Goal: Task Accomplishment & Management: Manage account settings

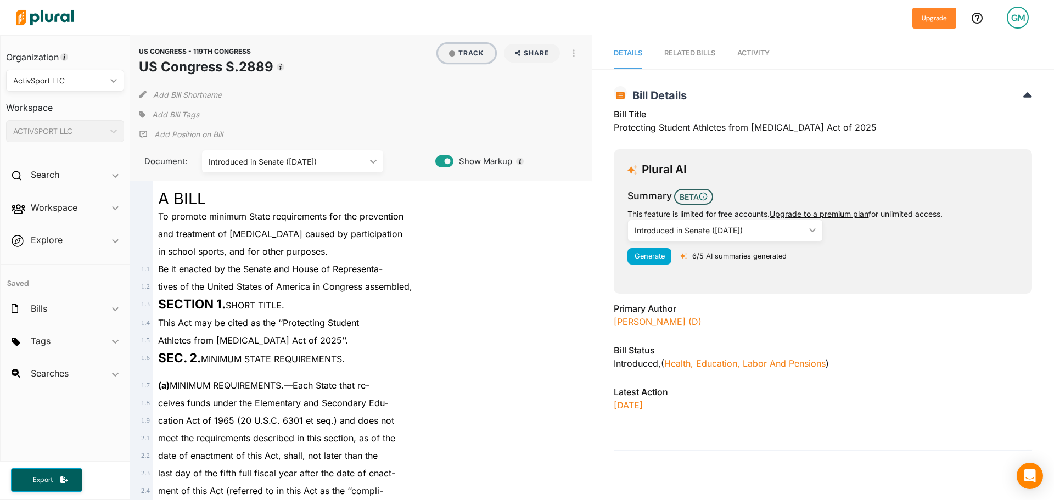
click at [468, 47] on button "Track" at bounding box center [466, 53] width 57 height 19
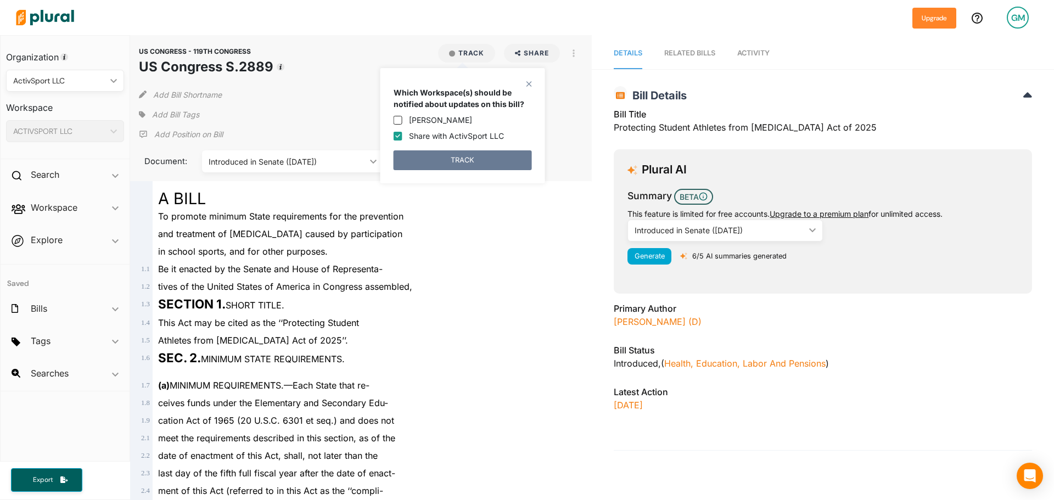
click at [458, 159] on button "TRACK" at bounding box center [462, 160] width 138 height 20
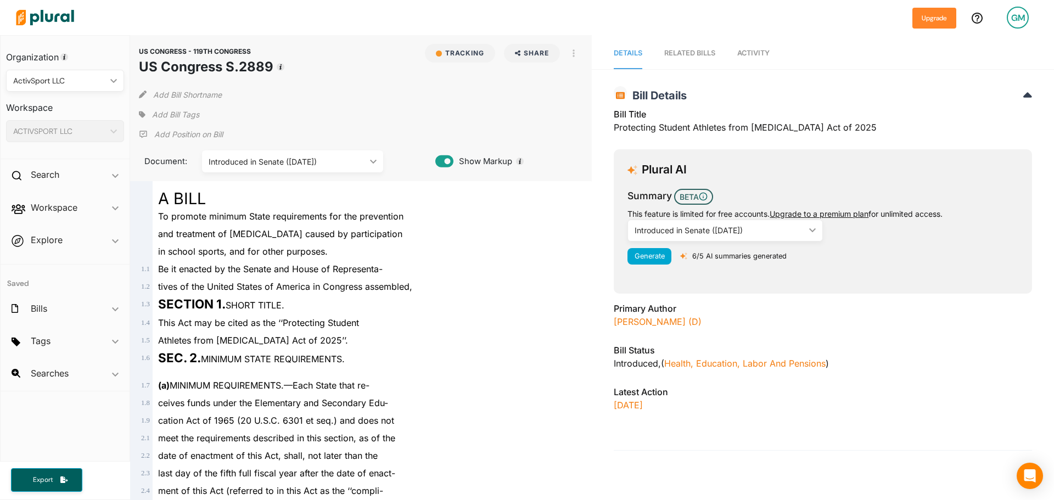
click at [164, 110] on span "Add Bill Tags" at bounding box center [175, 114] width 47 height 11
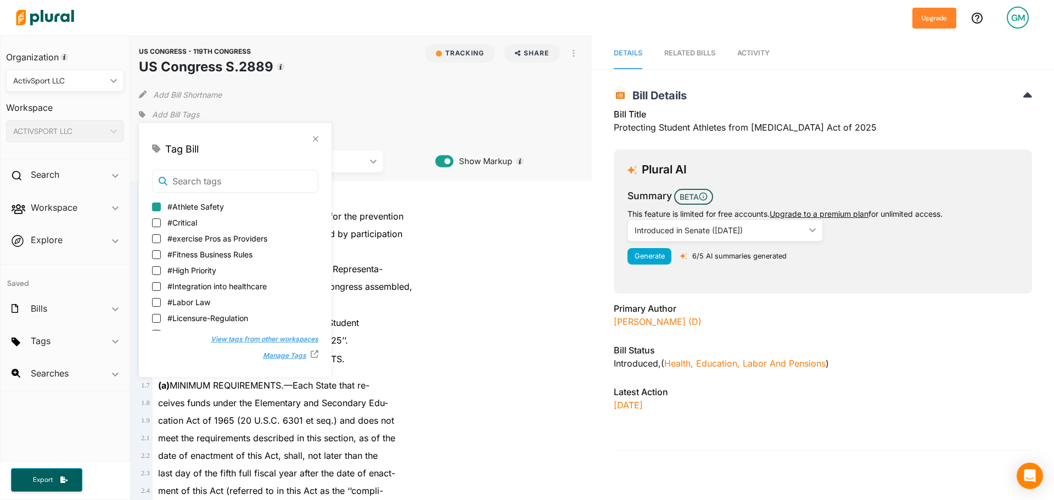
click at [159, 206] on input "#Athlete Safety" at bounding box center [156, 207] width 9 height 9
checkbox input "true"
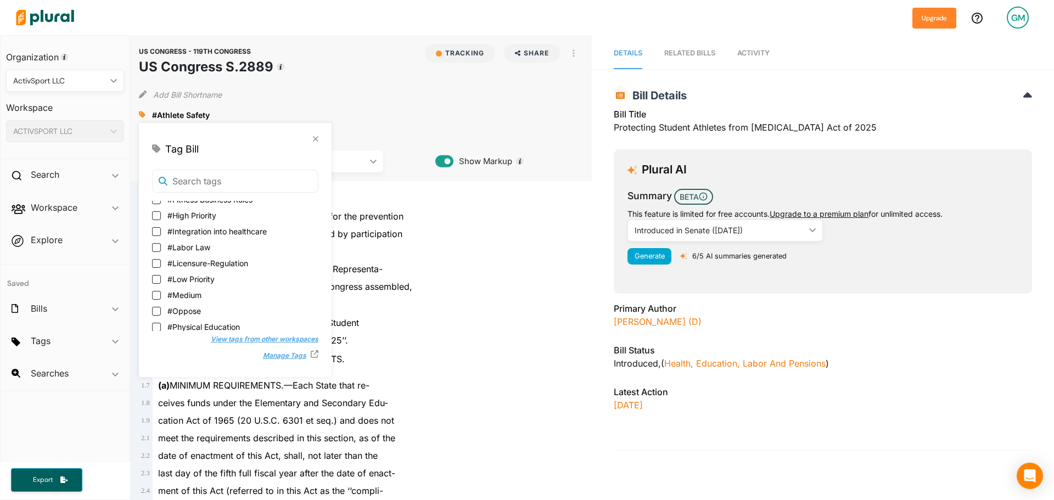
click at [161, 276] on label "#Low Priority" at bounding box center [235, 279] width 166 height 12
click at [161, 276] on input "#Low Priority" at bounding box center [156, 279] width 9 height 9
checkbox input "true"
click at [157, 317] on input "#Watching" at bounding box center [156, 321] width 9 height 9
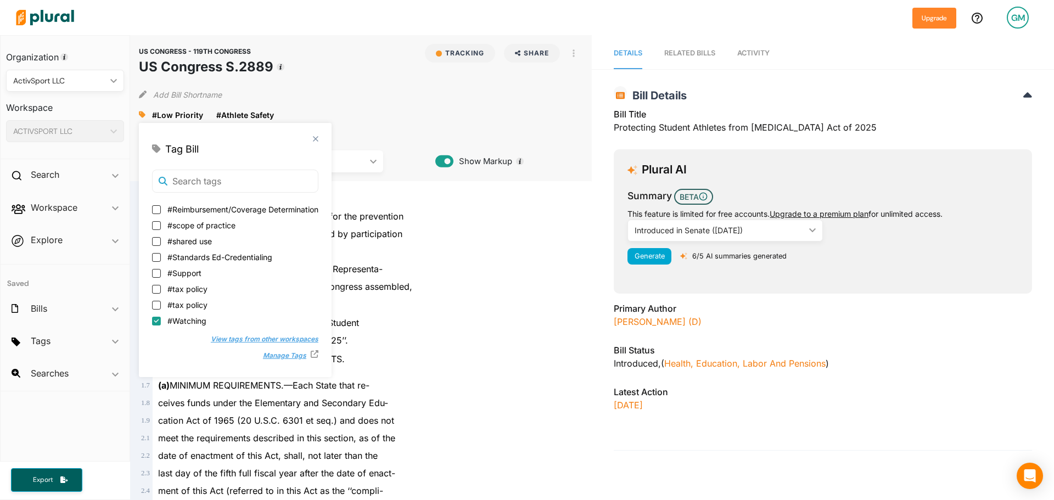
checkbox input "true"
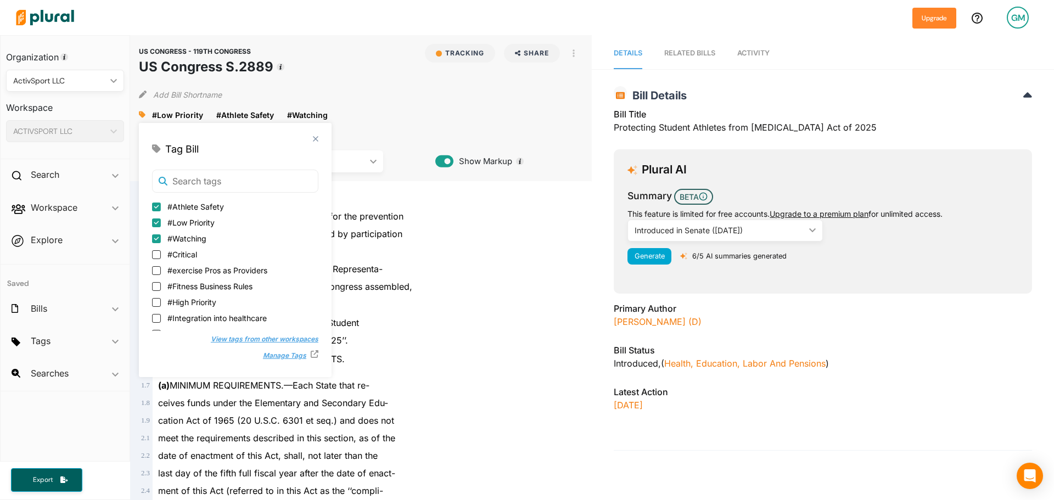
click at [516, 312] on div "SECTION 1. SHORT TITLE." at bounding box center [366, 304] width 427 height 19
